Goal: Information Seeking & Learning: Learn about a topic

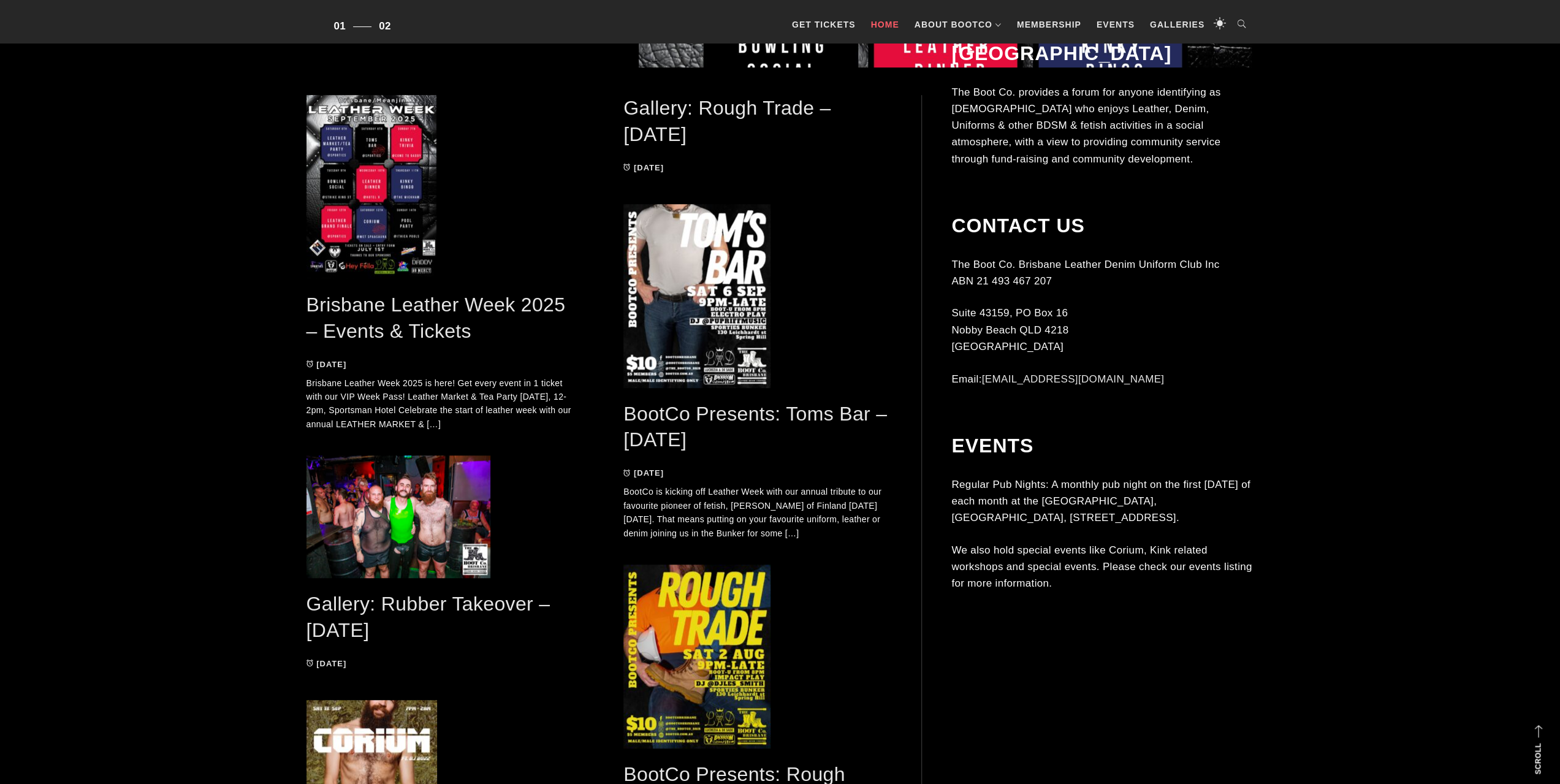
scroll to position [797, 0]
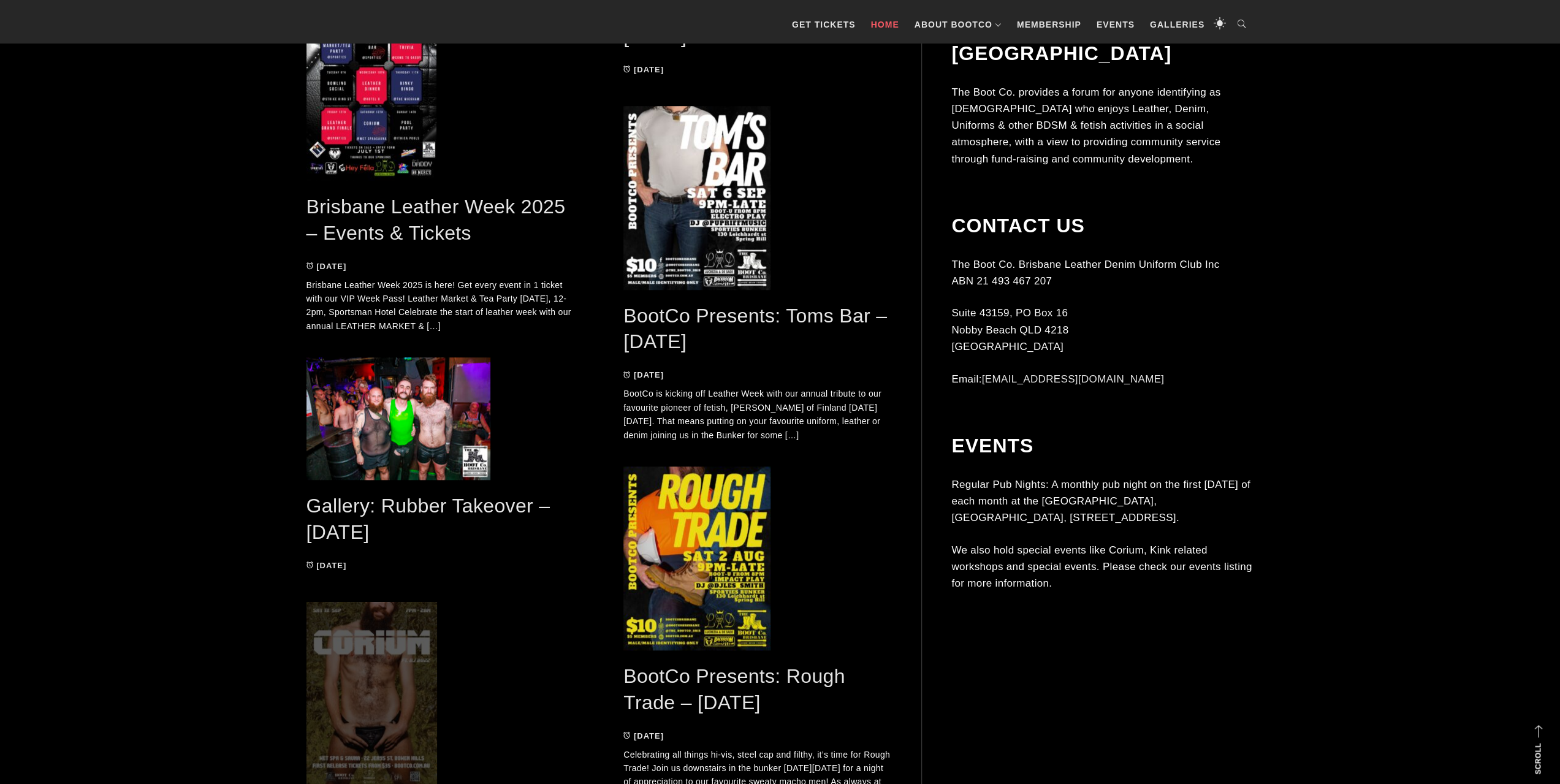
click at [374, 701] on span at bounding box center [440, 694] width 269 height 184
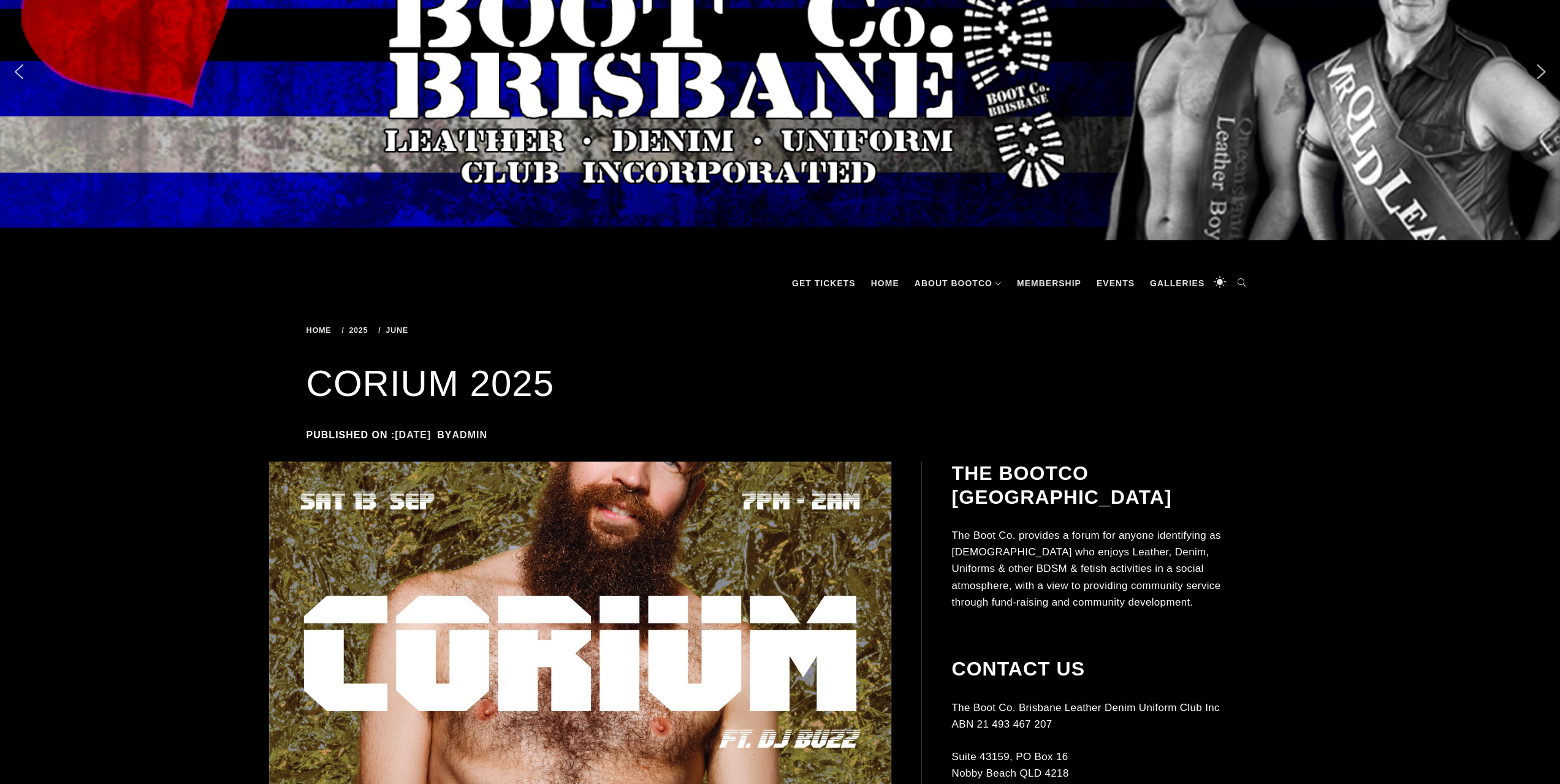
scroll to position [69, 0]
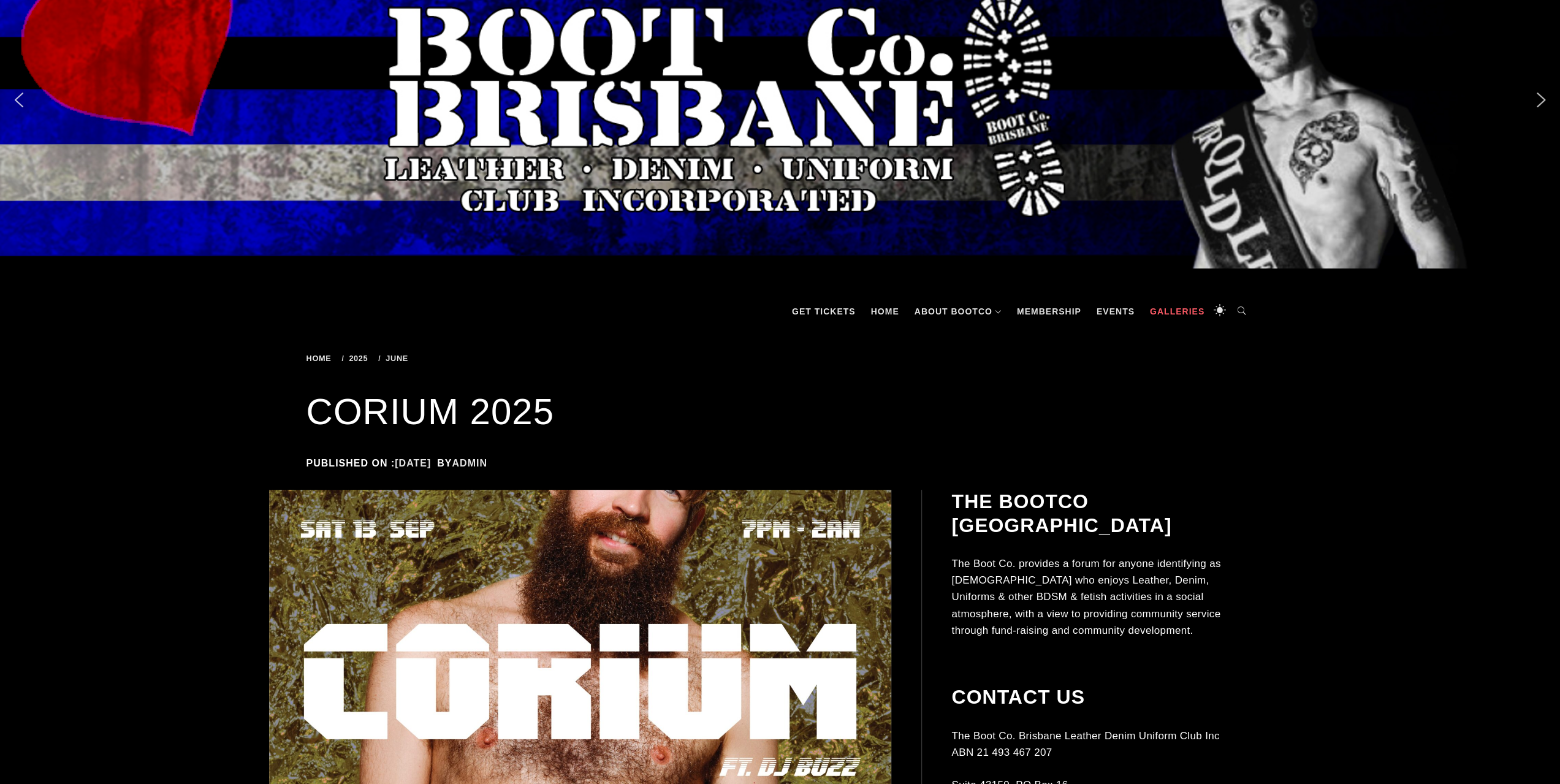
click at [1170, 315] on link "Galleries" at bounding box center [1177, 311] width 66 height 37
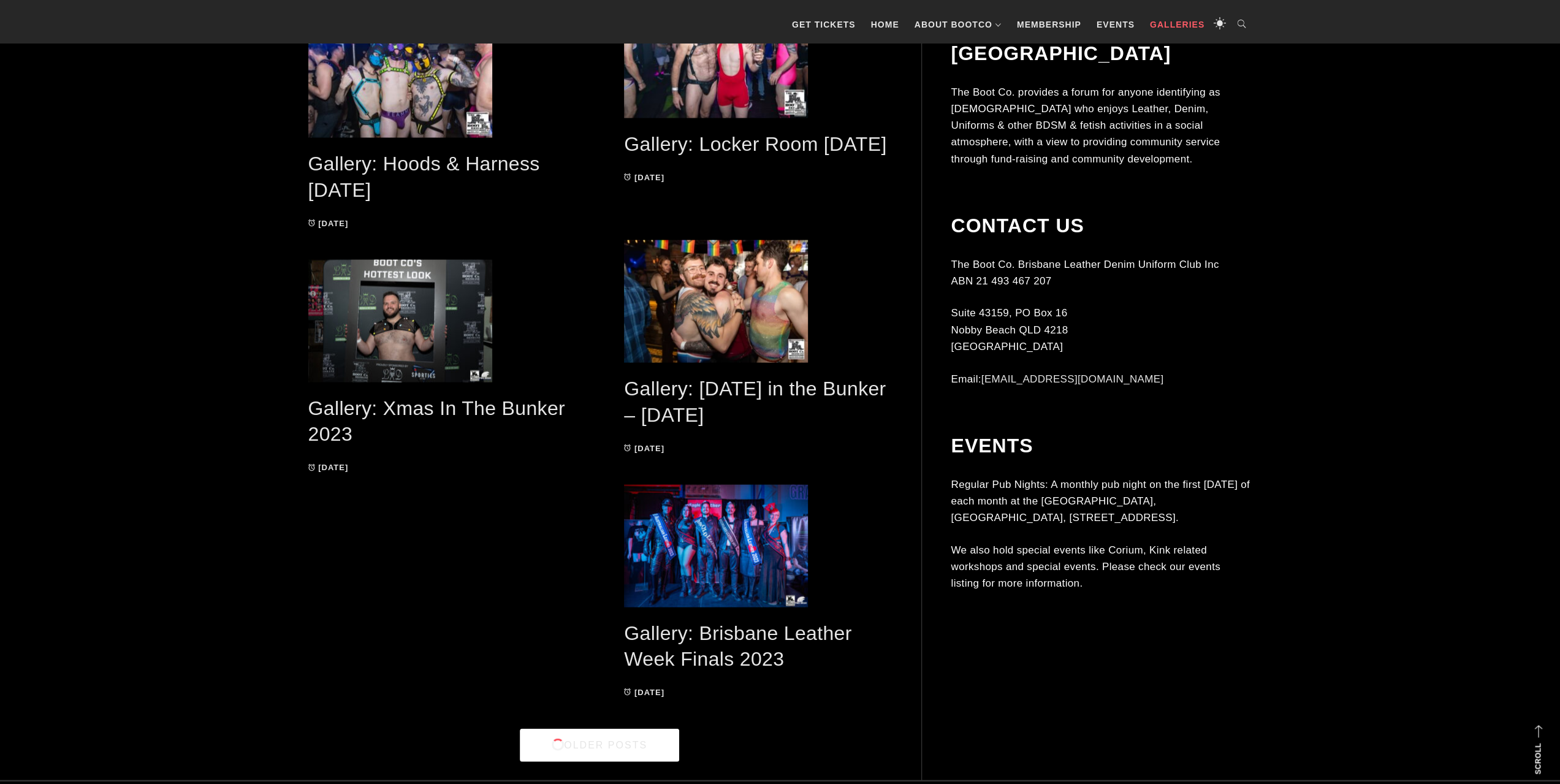
scroll to position [2366, 0]
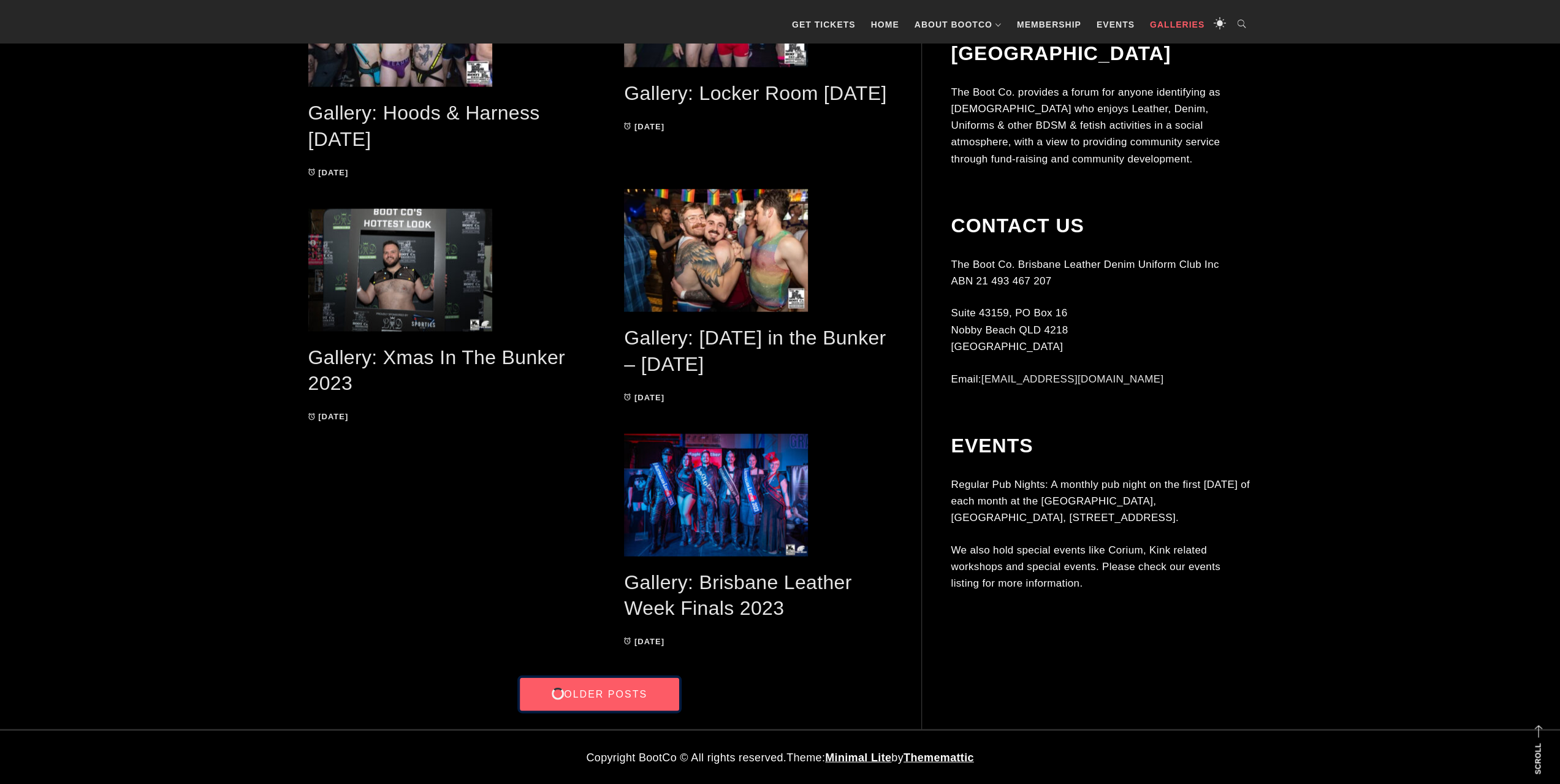
click at [595, 697] on link "Older Posts" at bounding box center [599, 694] width 159 height 33
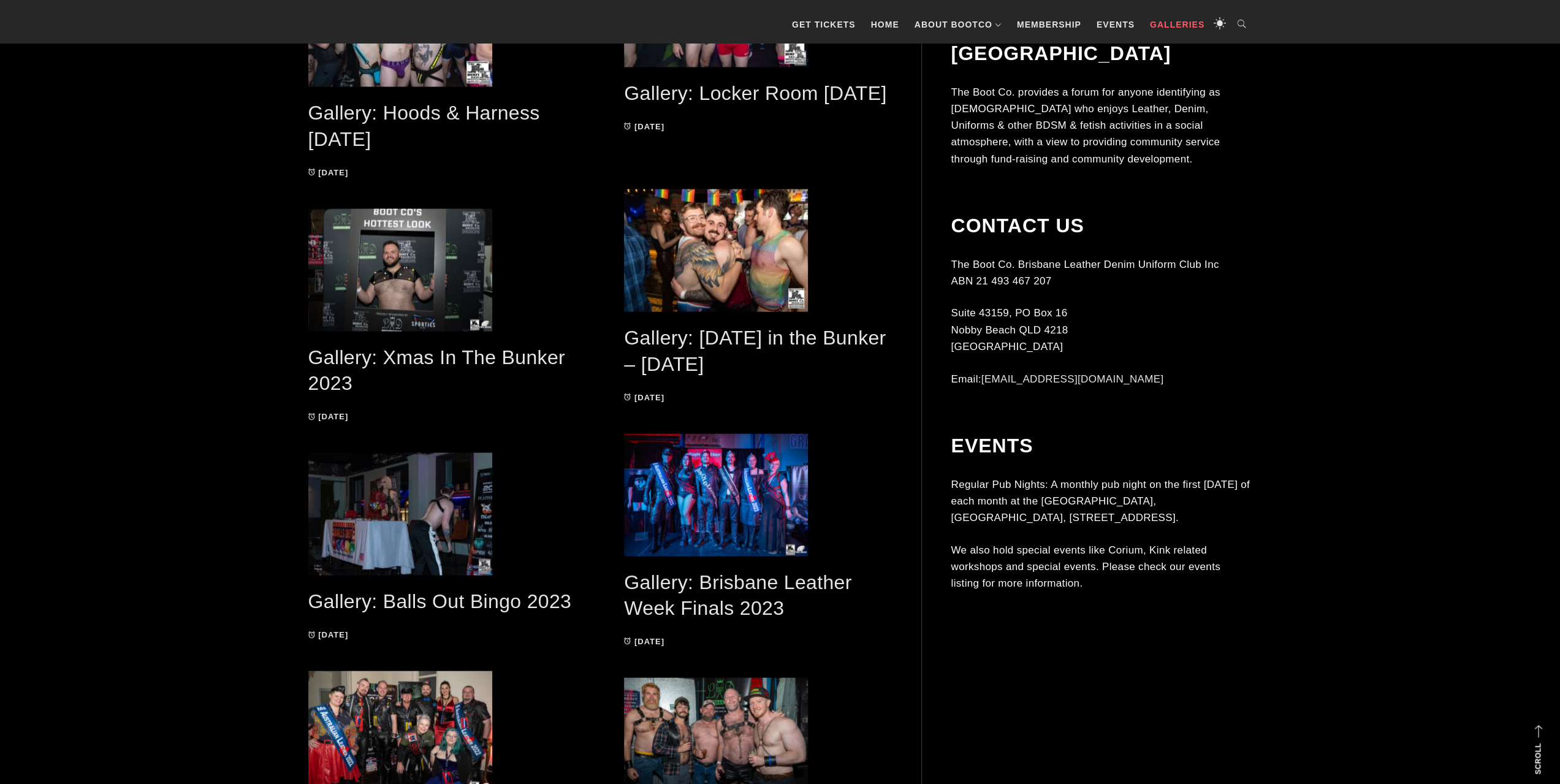
click at [107, 464] on div "The Boot Co Brisbane Leather Denim Uniform Club Incorporated Men's Leather – De…" at bounding box center [780, 562] width 1560 height 5181
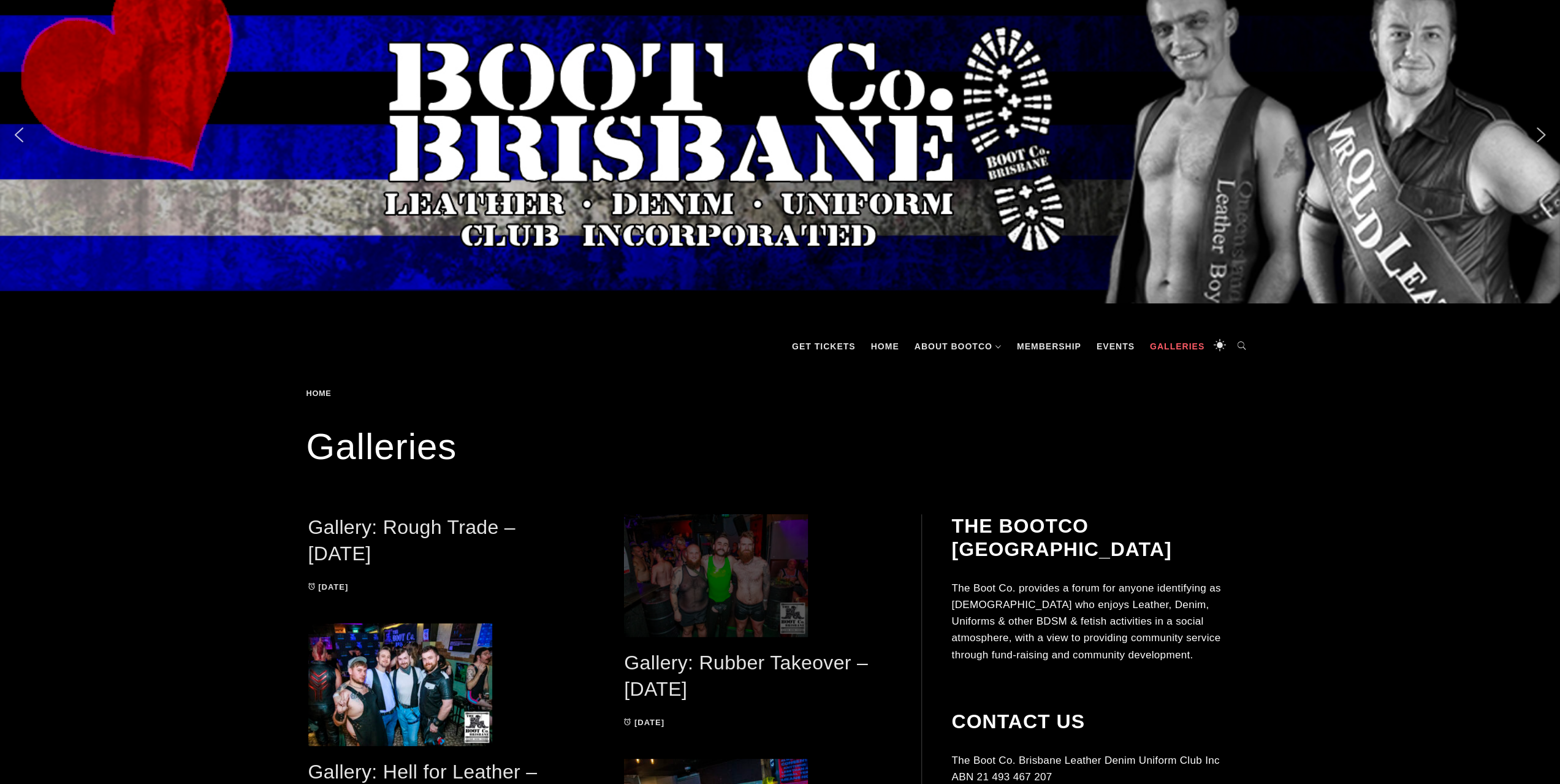
scroll to position [0, 0]
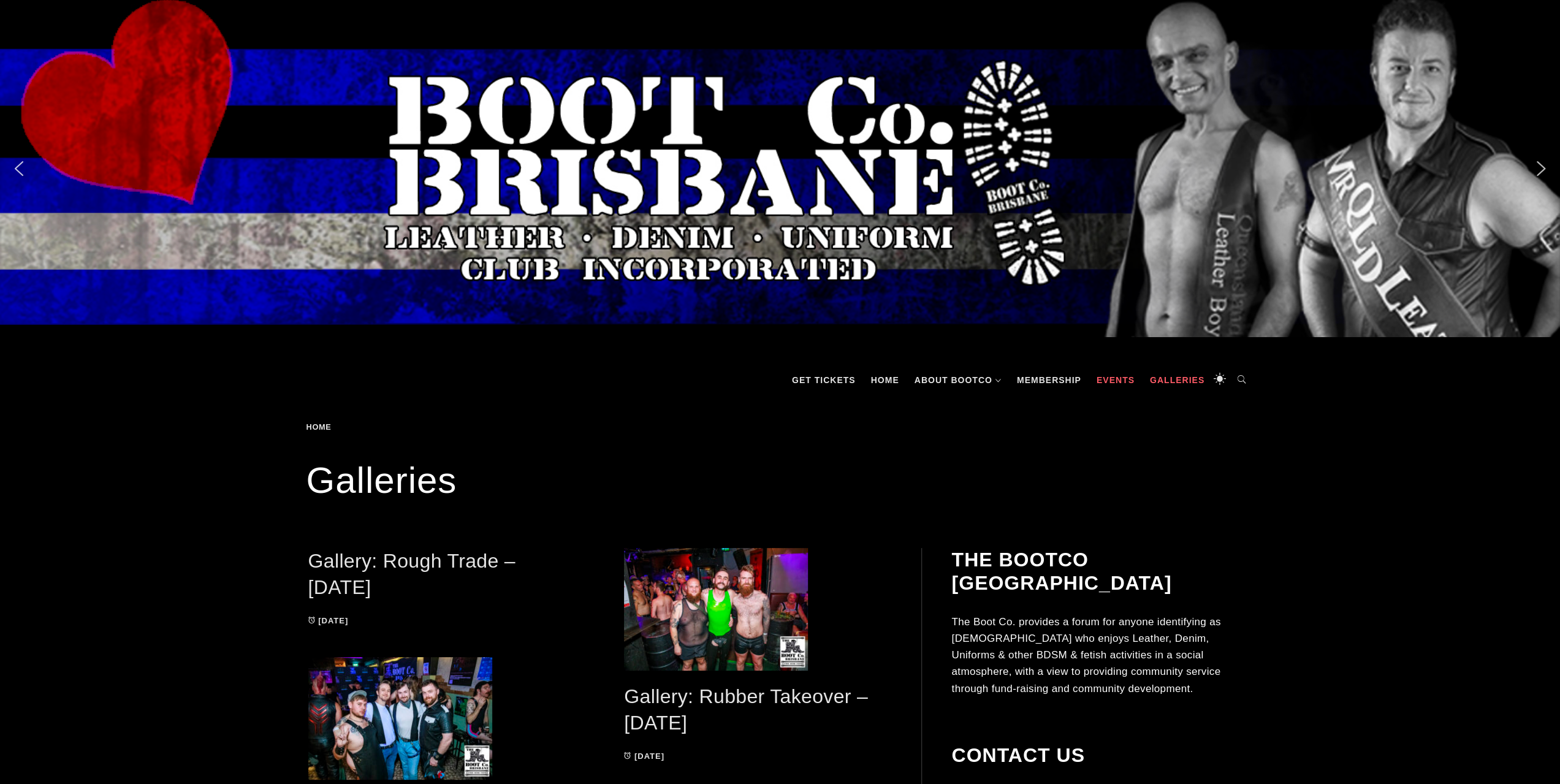
click at [1109, 378] on link "Events" at bounding box center [1115, 379] width 50 height 37
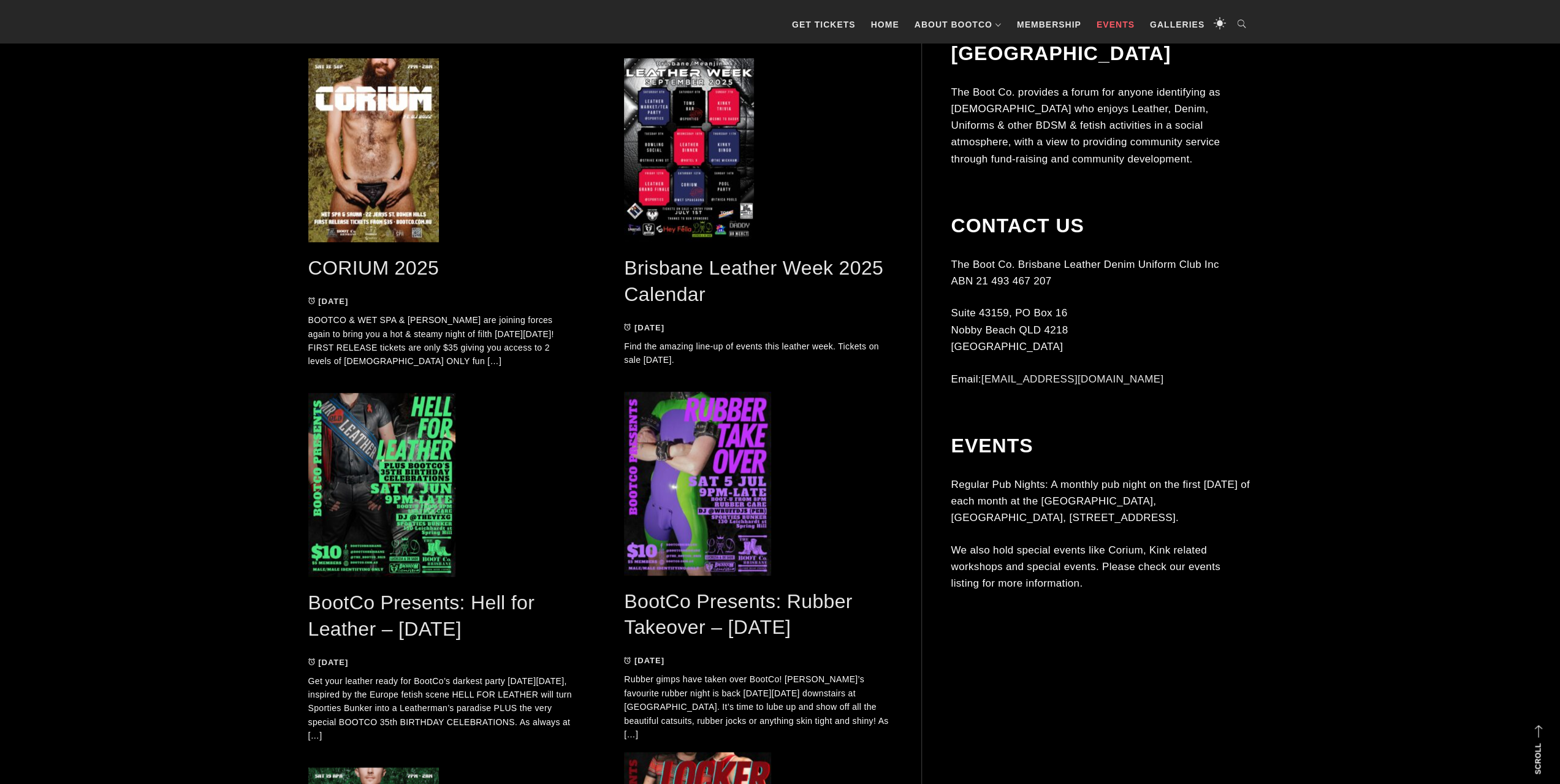
scroll to position [674, 0]
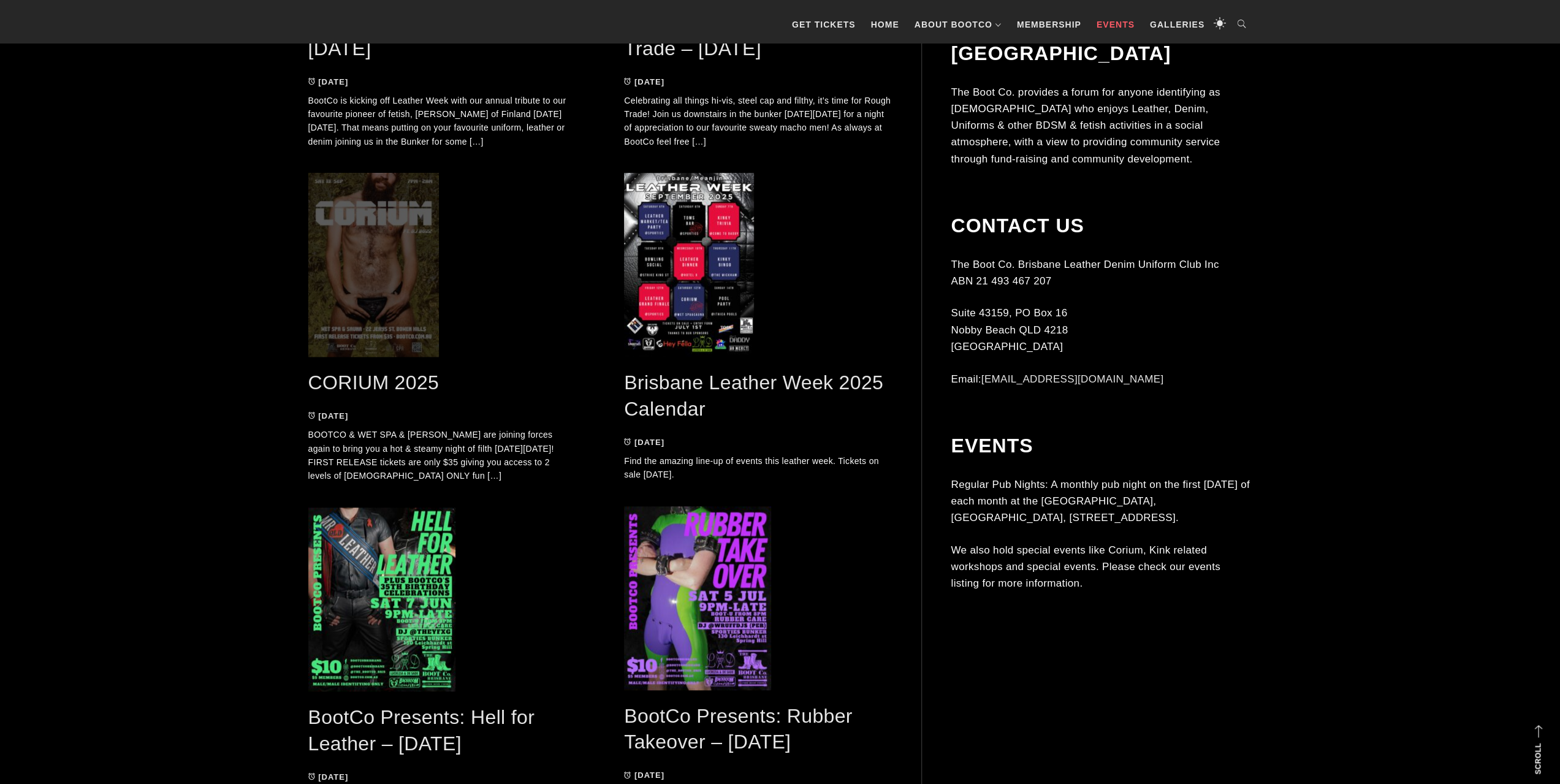
click at [361, 340] on span at bounding box center [442, 265] width 267 height 184
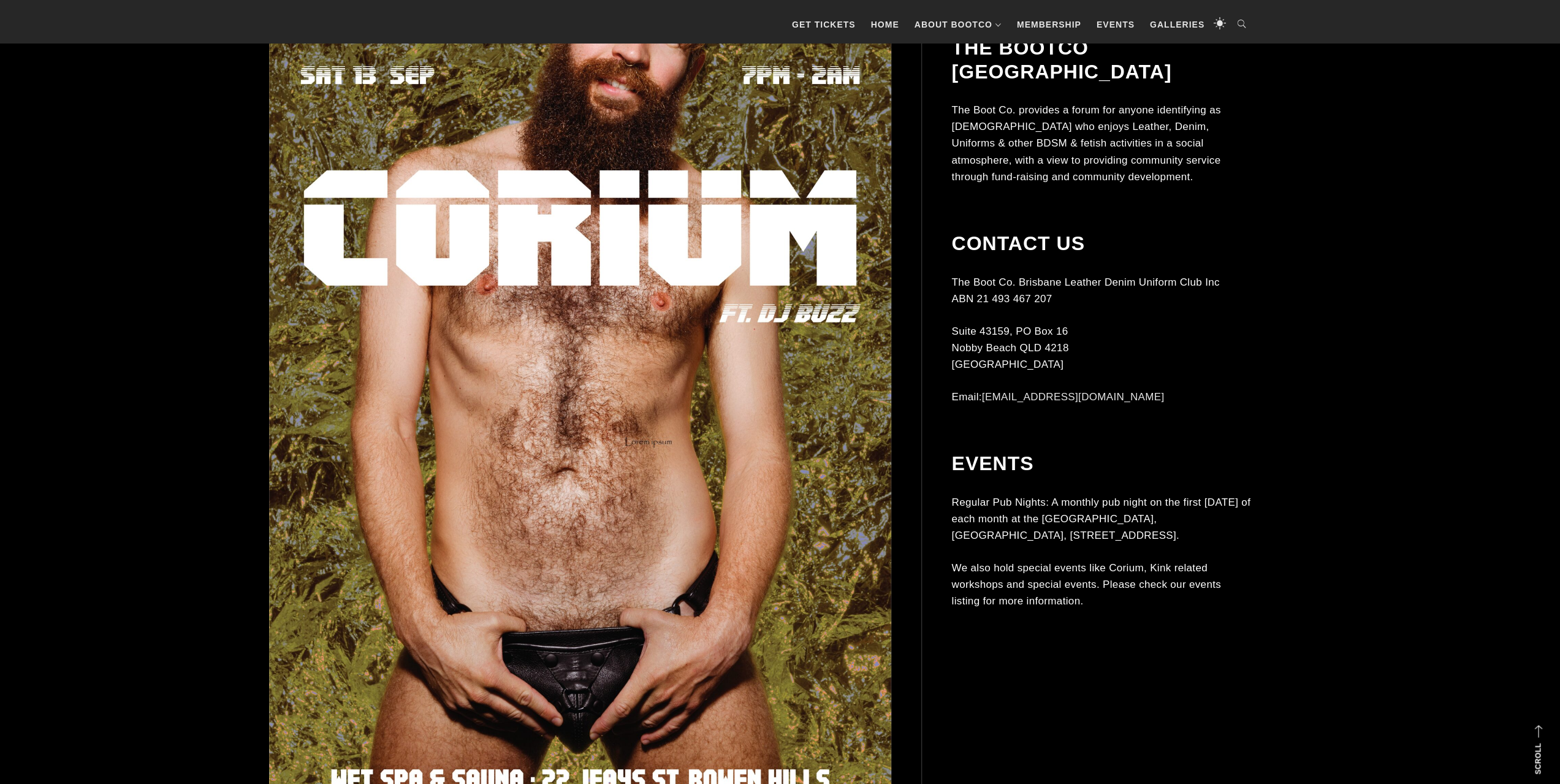
scroll to position [551, 0]
